Goal: Transaction & Acquisition: Purchase product/service

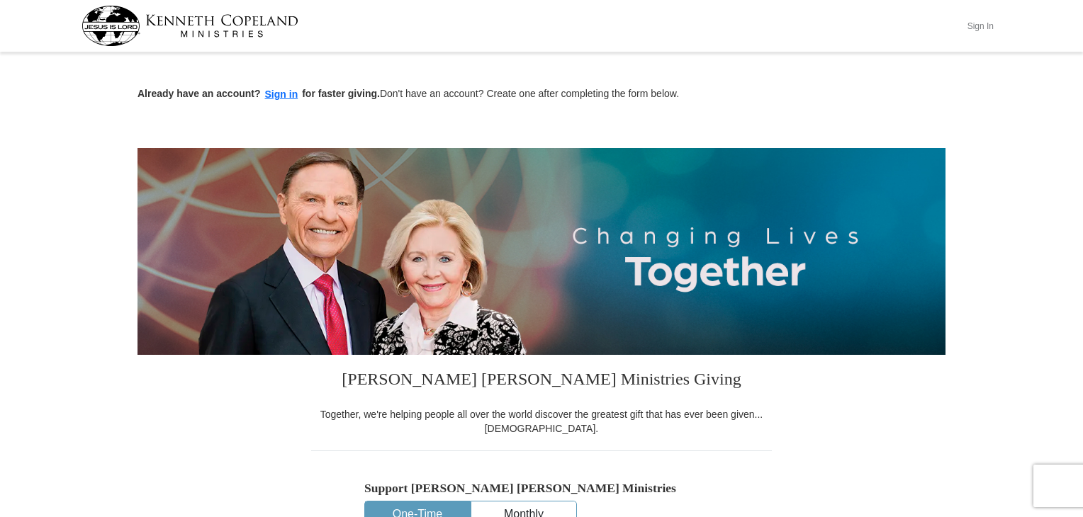
click at [980, 26] on button "Sign In" at bounding box center [980, 26] width 43 height 22
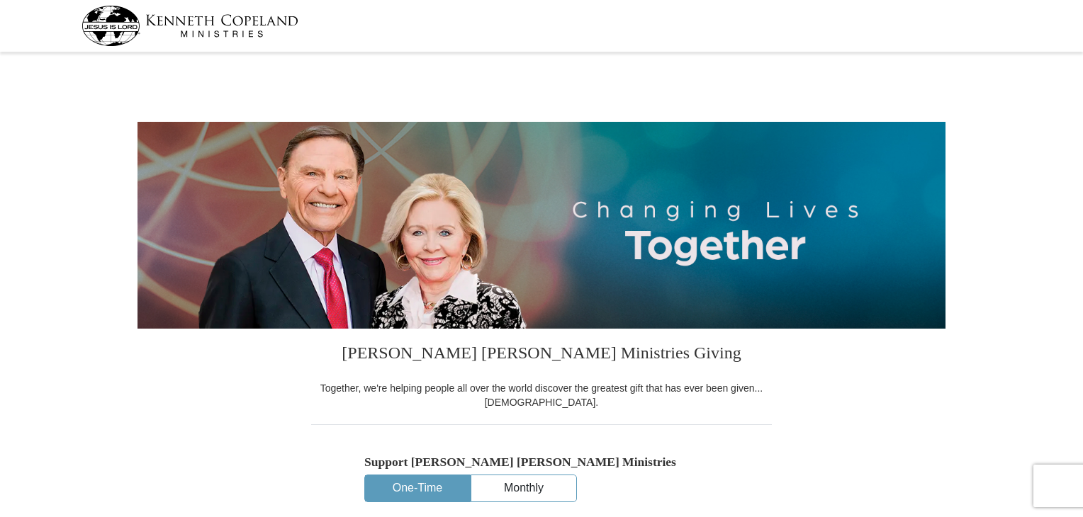
select select "MS"
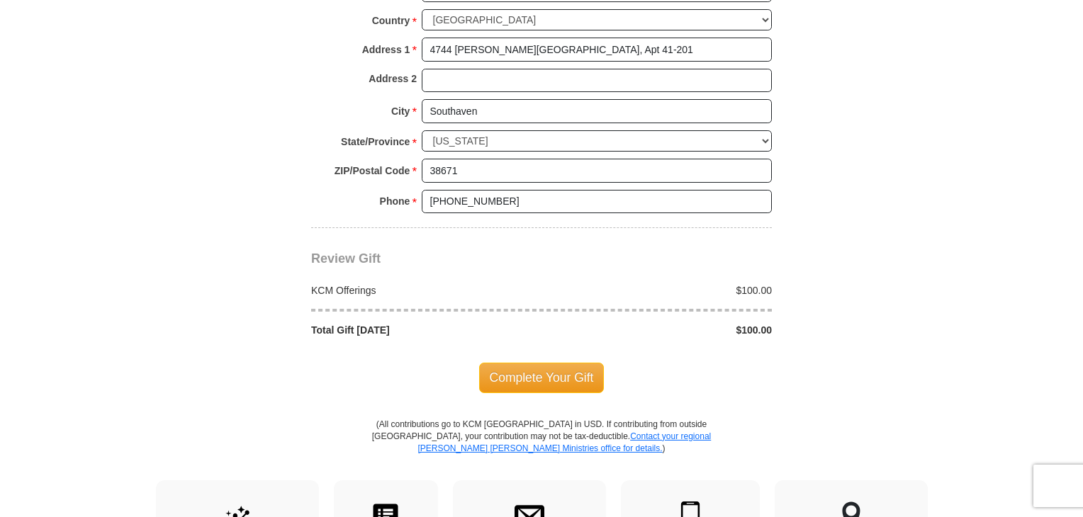
scroll to position [1100, 0]
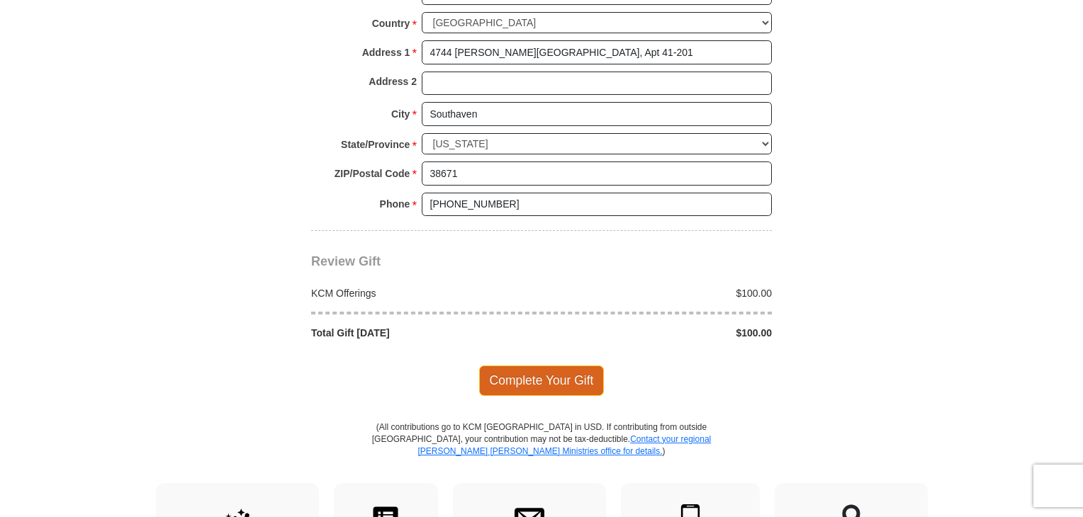
click at [544, 370] on span "Complete Your Gift" at bounding box center [541, 381] width 125 height 30
